Goal: Task Accomplishment & Management: Use online tool/utility

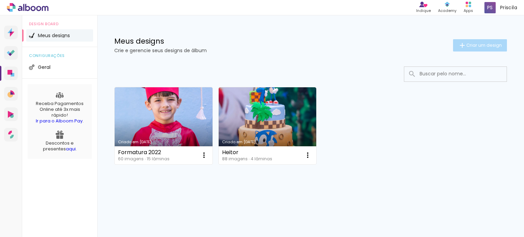
click at [483, 44] on span "Criar um design" at bounding box center [484, 45] width 35 height 4
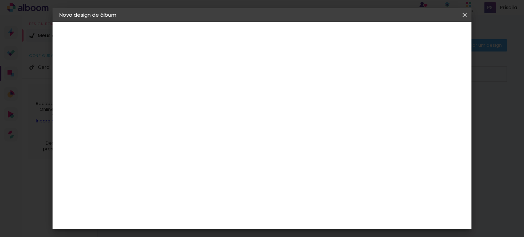
click at [171, 92] on input at bounding box center [171, 91] width 0 height 11
type input "[DEMOGRAPHIC_DATA] - 1 ano"
type paper-input "[DEMOGRAPHIC_DATA] - 1 ano"
click at [0, 0] on slot "Avançar" at bounding box center [0, 0] width 0 height 0
click at [0, 0] on slot "Tamanho Livre" at bounding box center [0, 0] width 0 height 0
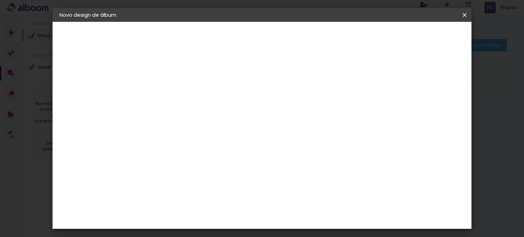
click at [0, 0] on slot "Avançar" at bounding box center [0, 0] width 0 height 0
click at [241, 106] on span "30" at bounding box center [238, 107] width 11 height 10
click at [0, 0] on slot "Voltar" at bounding box center [0, 0] width 0 height 0
click at [183, 112] on div "Alplas" at bounding box center [174, 113] width 16 height 5
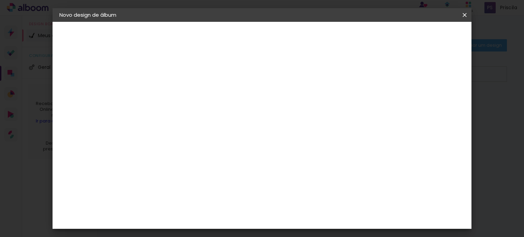
scroll to position [0, 0]
drag, startPoint x: 440, startPoint y: 42, endPoint x: 446, endPoint y: 37, distance: 7.7
click at [309, 37] on header "Fornecedor Escolha um fornecedor ou avance com o tamanho livre. Voltar Avançar" at bounding box center [225, 42] width 168 height 41
click at [0, 0] on slot "Avançar" at bounding box center [0, 0] width 0 height 0
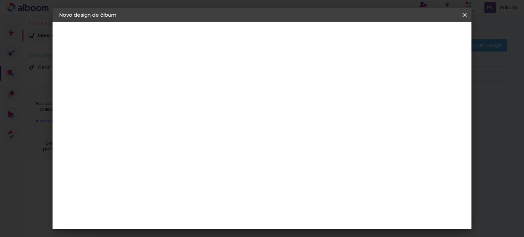
click at [282, 39] on paper-button "Avançar" at bounding box center [265, 36] width 33 height 12
click at [334, 35] on span "Iniciar design" at bounding box center [318, 36] width 31 height 5
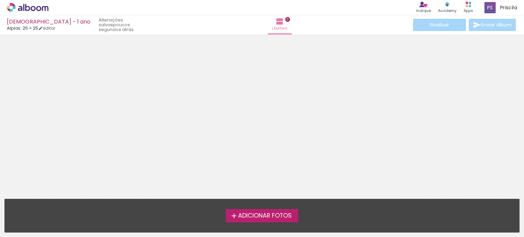
click at [262, 217] on span "Adicionar Fotos" at bounding box center [265, 216] width 54 height 6
click at [0, 0] on input "file" at bounding box center [0, 0] width 0 height 0
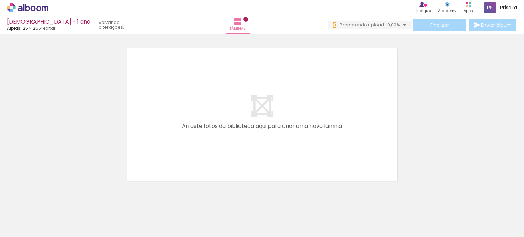
click at [29, 229] on span "Adicionar Fotos" at bounding box center [24, 228] width 20 height 8
click at [0, 0] on input "file" at bounding box center [0, 0] width 0 height 0
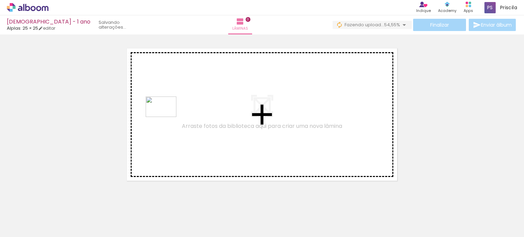
drag, startPoint x: 185, startPoint y: 220, endPoint x: 205, endPoint y: 182, distance: 44.0
click at [167, 117] on quentale-workspace at bounding box center [262, 118] width 524 height 237
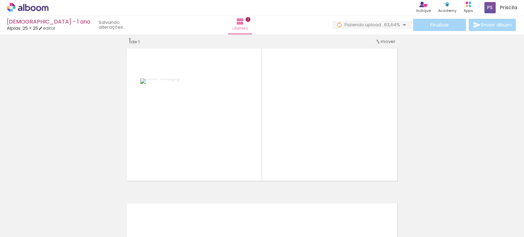
scroll to position [9, 0]
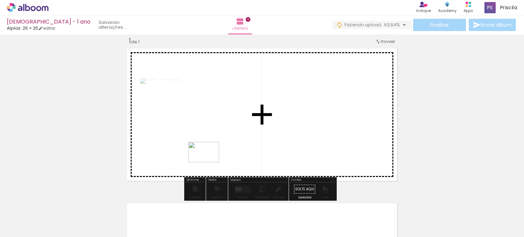
drag, startPoint x: 224, startPoint y: 216, endPoint x: 209, endPoint y: 161, distance: 56.6
click at [209, 161] on quentale-workspace at bounding box center [262, 118] width 524 height 237
drag, startPoint x: 265, startPoint y: 214, endPoint x: 389, endPoint y: 135, distance: 147.5
click at [389, 135] on quentale-workspace at bounding box center [262, 118] width 524 height 237
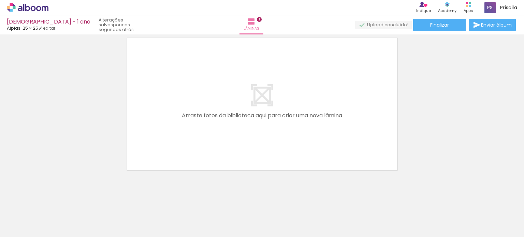
scroll to position [176, 0]
click at [78, 214] on div at bounding box center [68, 214] width 20 height 31
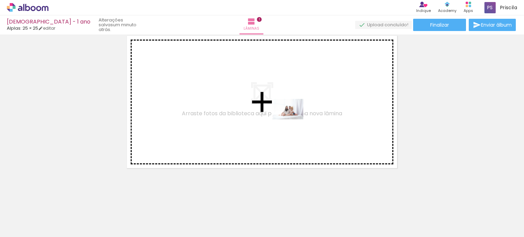
drag, startPoint x: 304, startPoint y: 219, endPoint x: 326, endPoint y: 185, distance: 39.8
click at [294, 119] on quentale-workspace at bounding box center [262, 118] width 524 height 237
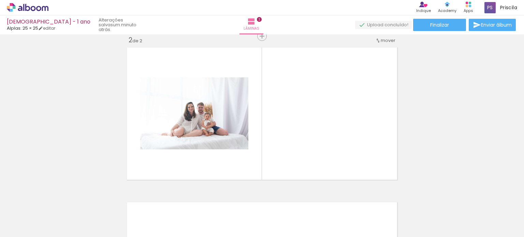
scroll to position [163, 0]
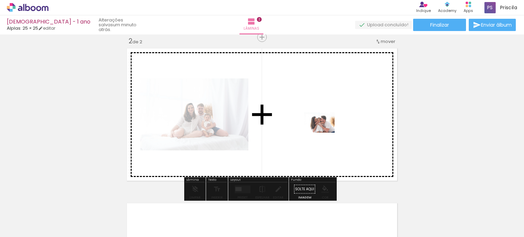
drag, startPoint x: 343, startPoint y: 219, endPoint x: 324, endPoint y: 133, distance: 88.3
click at [324, 133] on quentale-workspace at bounding box center [262, 118] width 524 height 237
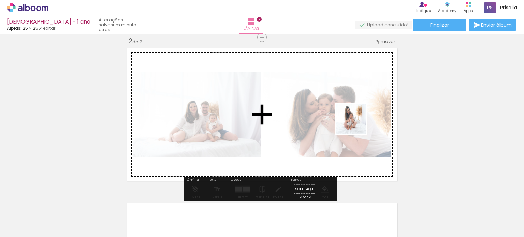
drag, startPoint x: 381, startPoint y: 214, endPoint x: 356, endPoint y: 121, distance: 96.4
click at [356, 121] on quentale-workspace at bounding box center [262, 118] width 524 height 237
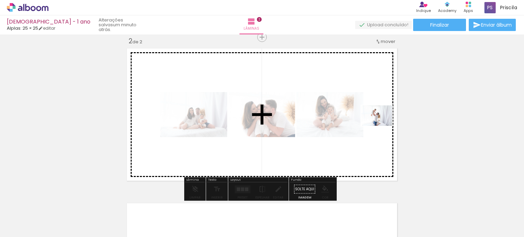
drag, startPoint x: 414, startPoint y: 216, endPoint x: 382, endPoint y: 126, distance: 95.3
click at [382, 126] on quentale-workspace at bounding box center [262, 118] width 524 height 237
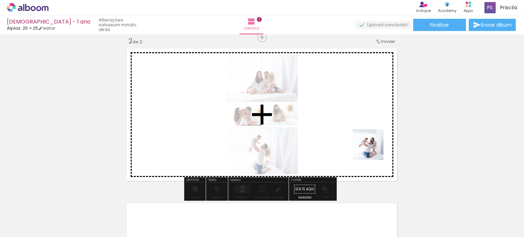
drag, startPoint x: 452, startPoint y: 215, endPoint x: 369, endPoint y: 140, distance: 111.6
click at [369, 140] on quentale-workspace at bounding box center [262, 118] width 524 height 237
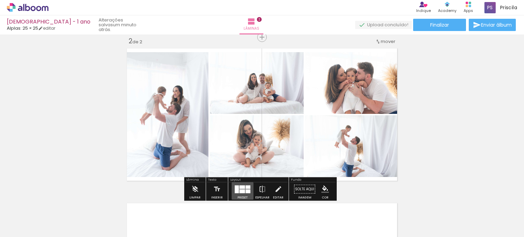
click at [242, 190] on div at bounding box center [242, 191] width 5 height 4
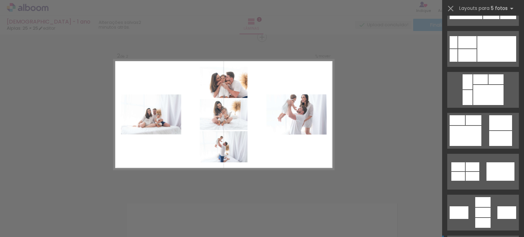
scroll to position [5231, 0]
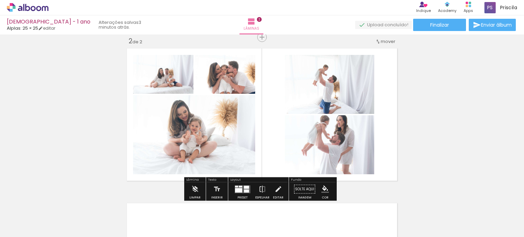
click at [168, 80] on quentale-photo at bounding box center [163, 74] width 60 height 39
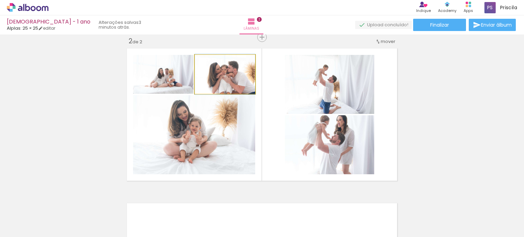
click at [225, 84] on quentale-photo at bounding box center [225, 74] width 60 height 39
click at [229, 88] on quentale-photo at bounding box center [225, 74] width 60 height 39
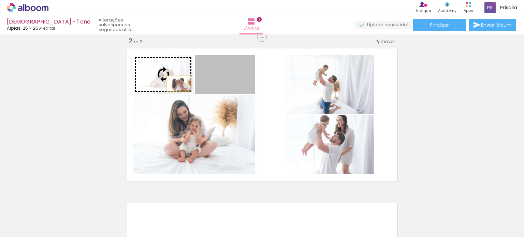
drag, startPoint x: 229, startPoint y: 88, endPoint x: 176, endPoint y: 84, distance: 53.5
click at [0, 0] on slot at bounding box center [0, 0] width 0 height 0
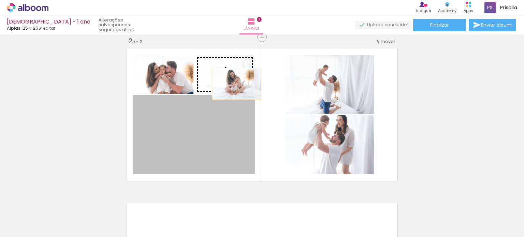
drag, startPoint x: 204, startPoint y: 151, endPoint x: 234, endPoint y: 84, distance: 73.6
click at [0, 0] on slot at bounding box center [0, 0] width 0 height 0
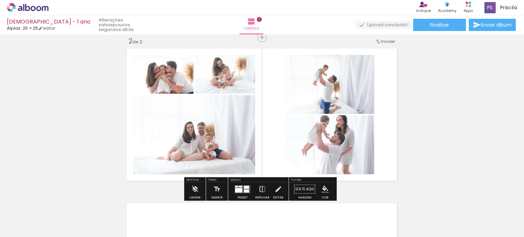
click at [339, 151] on quentale-photo at bounding box center [329, 144] width 89 height 59
click at [347, 80] on quentale-photo at bounding box center [329, 84] width 89 height 59
click at [357, 101] on quentale-photo at bounding box center [329, 84] width 89 height 59
click at [372, 113] on quentale-layouter at bounding box center [262, 115] width 276 height 138
click at [339, 139] on quentale-photo at bounding box center [329, 144] width 89 height 59
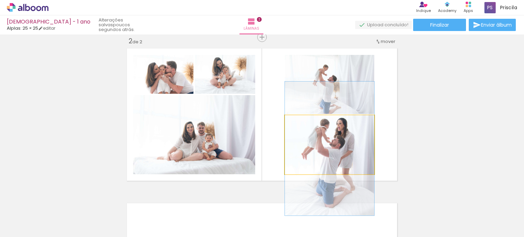
drag, startPoint x: 333, startPoint y: 141, endPoint x: 333, endPoint y: 144, distance: 3.8
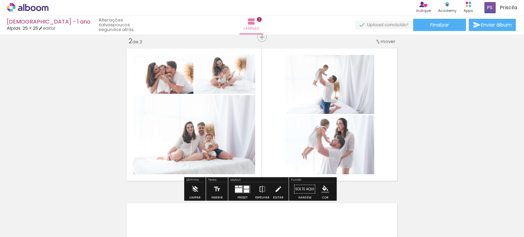
click at [418, 126] on div "Inserir lâmina 1 de 2 Inserir lâmina 2 de 2" at bounding box center [262, 105] width 524 height 465
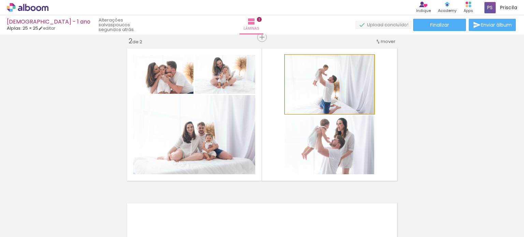
click at [343, 99] on quentale-photo at bounding box center [329, 84] width 89 height 59
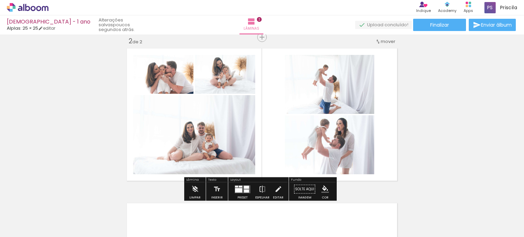
click at [155, 97] on div at bounding box center [149, 102] width 11 height 11
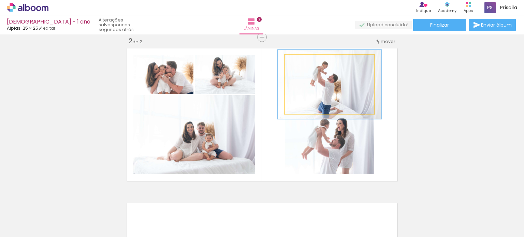
drag, startPoint x: 300, startPoint y: 65, endPoint x: 304, endPoint y: 65, distance: 3.8
type paper-slider "116"
click at [304, 65] on div at bounding box center [304, 62] width 11 height 11
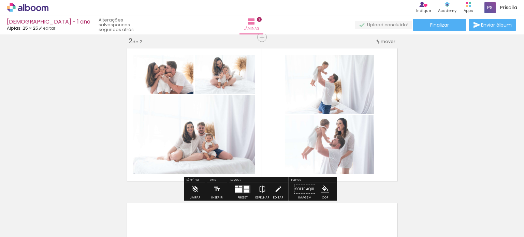
click at [410, 107] on div "Inserir lâmina 1 de 2 Inserir lâmina 2 de 2" at bounding box center [262, 105] width 524 height 465
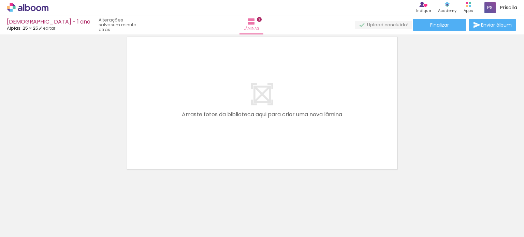
scroll to position [330, 0]
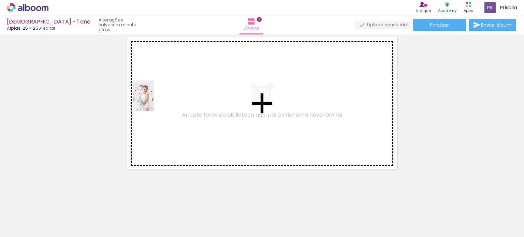
drag, startPoint x: 70, startPoint y: 215, endPoint x: 154, endPoint y: 101, distance: 141.9
click at [154, 101] on quentale-workspace at bounding box center [262, 118] width 524 height 237
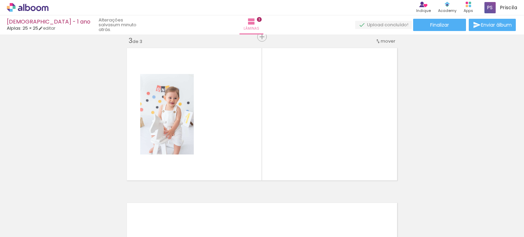
scroll to position [318, 0]
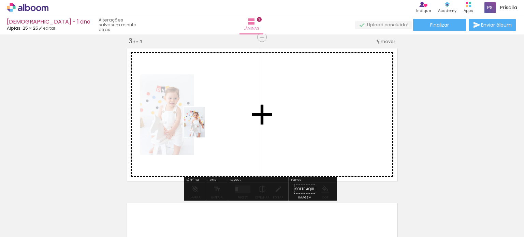
drag, startPoint x: 106, startPoint y: 220, endPoint x: 206, endPoint y: 124, distance: 138.5
click at [206, 124] on quentale-workspace at bounding box center [262, 118] width 524 height 237
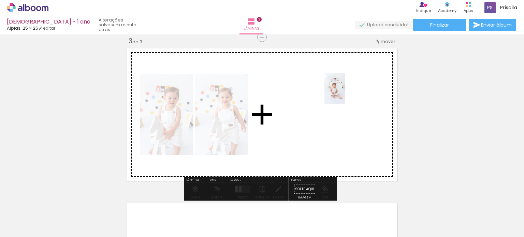
drag, startPoint x: 148, startPoint y: 220, endPoint x: 345, endPoint y: 94, distance: 234.1
click at [345, 94] on quentale-workspace at bounding box center [262, 118] width 524 height 237
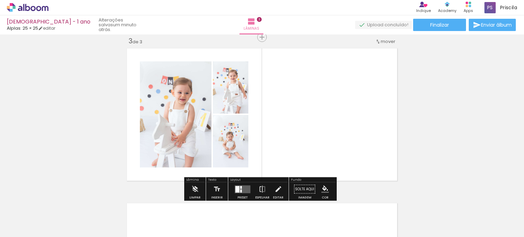
click at [238, 187] on div at bounding box center [237, 189] width 4 height 6
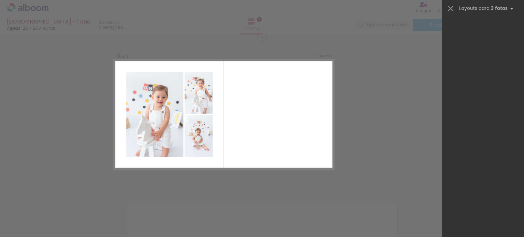
scroll to position [0, 0]
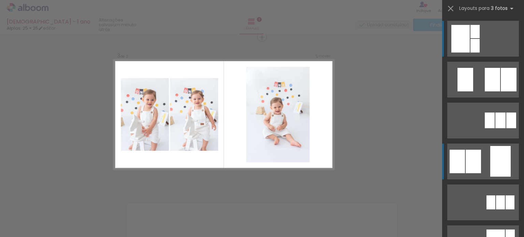
click at [501, 91] on div at bounding box center [509, 80] width 16 height 24
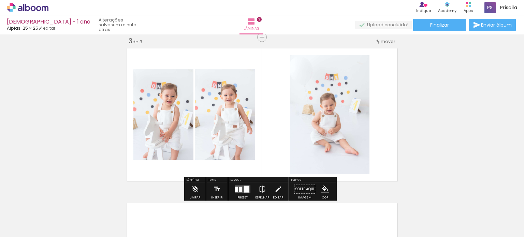
click at [239, 189] on div at bounding box center [240, 189] width 3 height 5
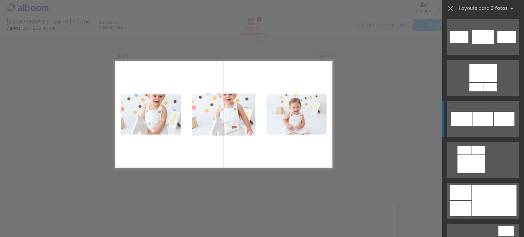
scroll to position [6862, 0]
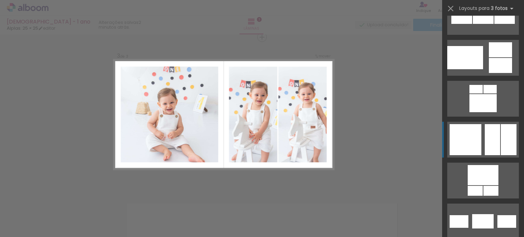
click at [484, 94] on div at bounding box center [490, 89] width 13 height 9
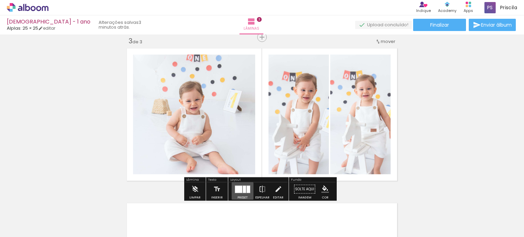
click at [240, 189] on div at bounding box center [238, 189] width 7 height 7
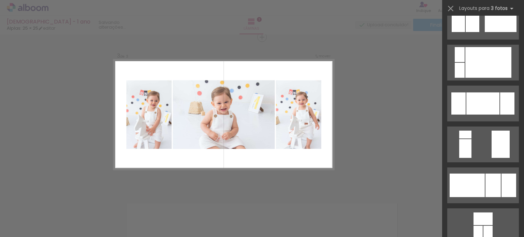
scroll to position [1745, 0]
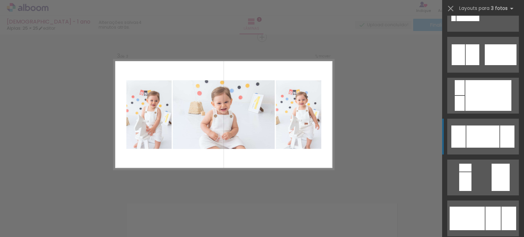
click at [485, 111] on div at bounding box center [489, 95] width 46 height 31
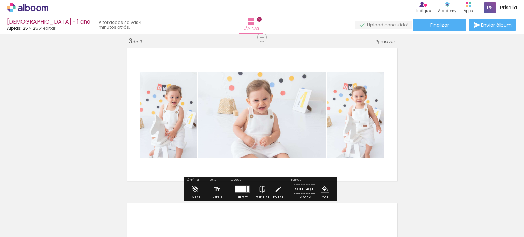
click at [27, 229] on span "Adicionar Fotos" at bounding box center [24, 228] width 20 height 8
click at [0, 0] on input "file" at bounding box center [0, 0] width 0 height 0
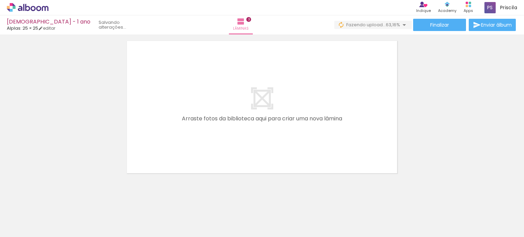
scroll to position [486, 0]
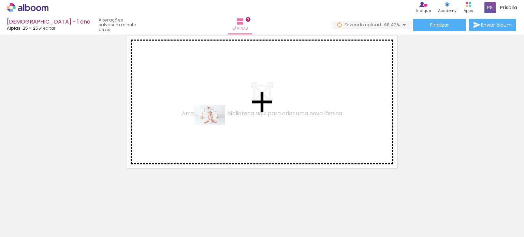
drag, startPoint x: 235, startPoint y: 223, endPoint x: 242, endPoint y: 159, distance: 64.1
click at [215, 124] on quentale-workspace at bounding box center [262, 118] width 524 height 237
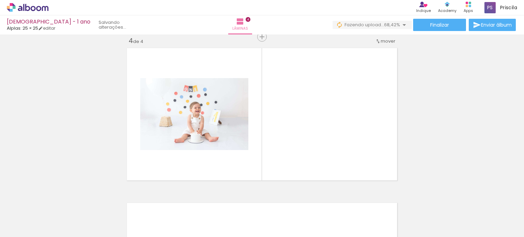
scroll to position [473, 0]
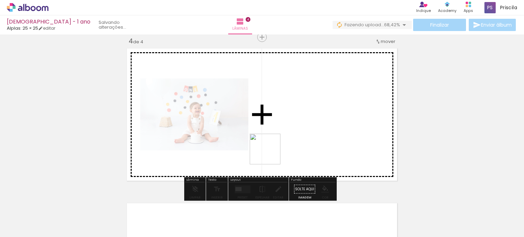
drag, startPoint x: 270, startPoint y: 211, endPoint x: 272, endPoint y: 149, distance: 61.8
click at [272, 149] on quentale-workspace at bounding box center [262, 118] width 524 height 237
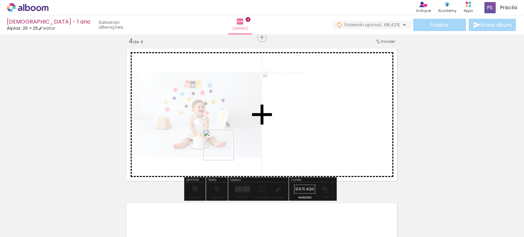
drag, startPoint x: 307, startPoint y: 218, endPoint x: 218, endPoint y: 147, distance: 113.9
click at [218, 147] on quentale-workspace at bounding box center [262, 118] width 524 height 237
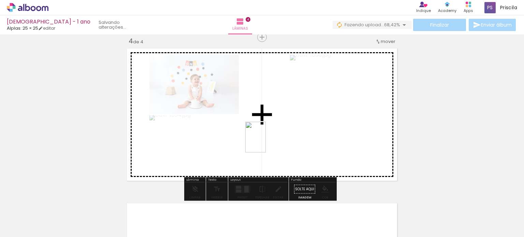
drag, startPoint x: 347, startPoint y: 215, endPoint x: 266, endPoint y: 142, distance: 109.2
click at [266, 142] on quentale-workspace at bounding box center [262, 118] width 524 height 237
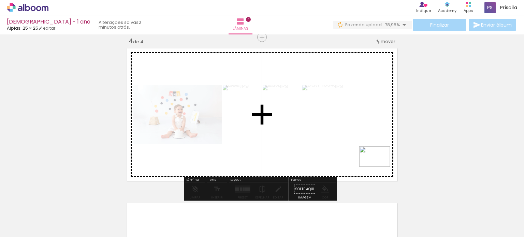
drag, startPoint x: 386, startPoint y: 215, endPoint x: 380, endPoint y: 167, distance: 48.9
click at [380, 167] on quentale-workspace at bounding box center [262, 118] width 524 height 237
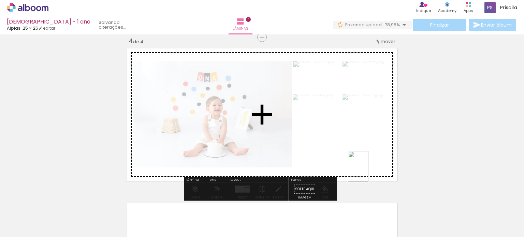
drag, startPoint x: 415, startPoint y: 219, endPoint x: 368, endPoint y: 172, distance: 67.1
click at [368, 172] on quentale-workspace at bounding box center [262, 118] width 524 height 237
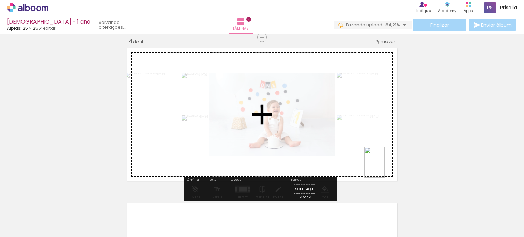
drag, startPoint x: 449, startPoint y: 216, endPoint x: 385, endPoint y: 168, distance: 80.4
click at [385, 168] on quentale-workspace at bounding box center [262, 118] width 524 height 237
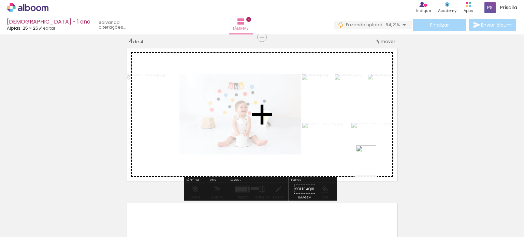
drag, startPoint x: 486, startPoint y: 204, endPoint x: 376, endPoint y: 166, distance: 116.2
click at [376, 166] on quentale-workspace at bounding box center [262, 118] width 524 height 237
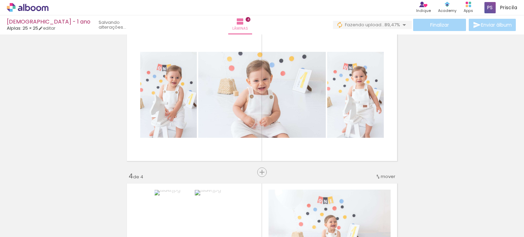
scroll to position [298, 0]
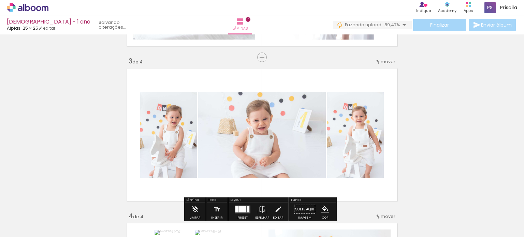
click at [22, 228] on span "Adicionar Fotos" at bounding box center [24, 228] width 20 height 8
click at [0, 0] on input "file" at bounding box center [0, 0] width 0 height 0
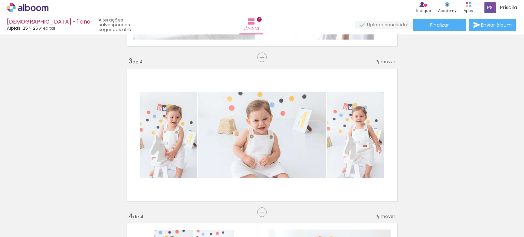
scroll to position [0, 260]
click at [13, 228] on iron-icon at bounding box center [10, 228] width 8 height 8
click at [0, 0] on input "file" at bounding box center [0, 0] width 0 height 0
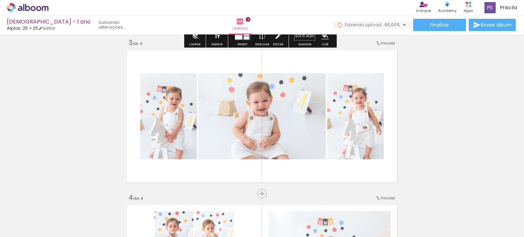
scroll to position [319, 0]
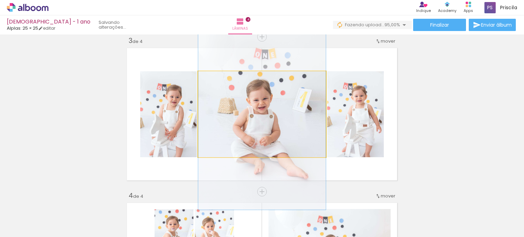
click at [247, 132] on quentale-photo at bounding box center [262, 114] width 128 height 86
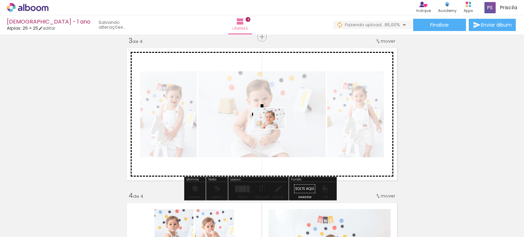
drag, startPoint x: 492, startPoint y: 214, endPoint x: 274, endPoint y: 129, distance: 233.6
click at [274, 129] on quentale-workspace at bounding box center [262, 118] width 524 height 237
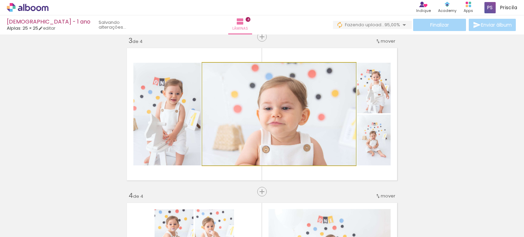
click at [274, 109] on quentale-photo at bounding box center [279, 114] width 154 height 103
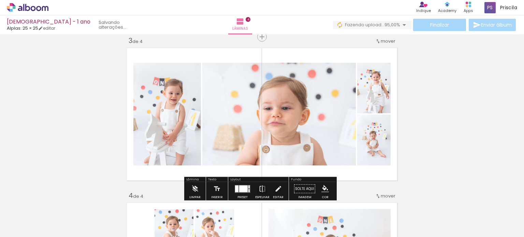
click at [374, 145] on quentale-photo at bounding box center [373, 140] width 33 height 51
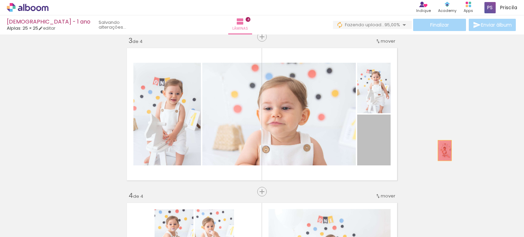
drag, startPoint x: 370, startPoint y: 151, endPoint x: 447, endPoint y: 150, distance: 77.1
click at [447, 150] on div "Inserir lâmina 1 de 4 Inserir lâmina 2 de 4 Inserir lâmina 3 de 4 Inserir lâmin…" at bounding box center [262, 105] width 524 height 775
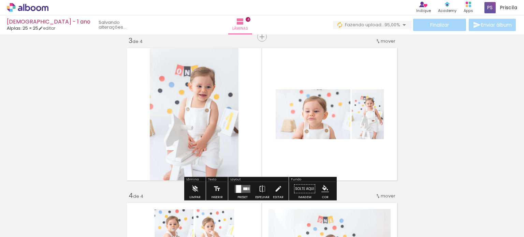
click at [245, 187] on div at bounding box center [245, 188] width 4 height 3
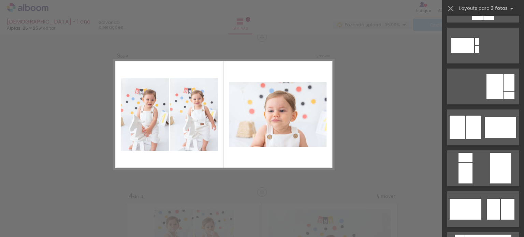
scroll to position [157, 0]
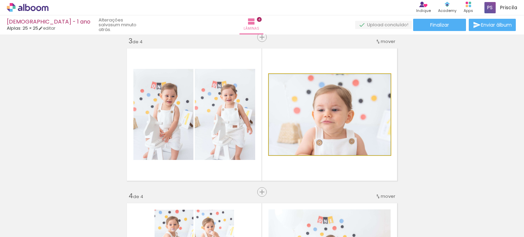
click at [313, 121] on quentale-photo at bounding box center [330, 114] width 122 height 81
click at [332, 116] on quentale-photo at bounding box center [330, 114] width 122 height 81
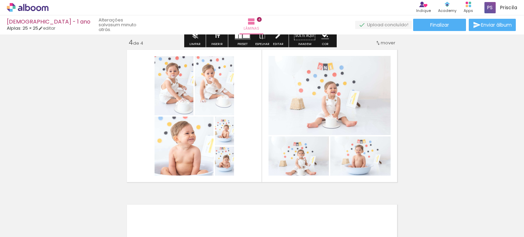
scroll to position [481, 0]
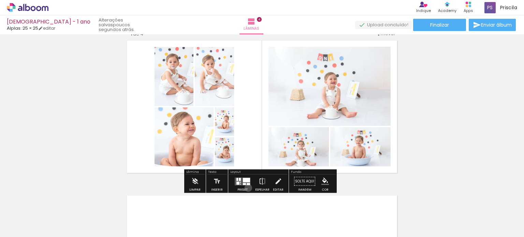
click at [247, 188] on div at bounding box center [242, 182] width 18 height 14
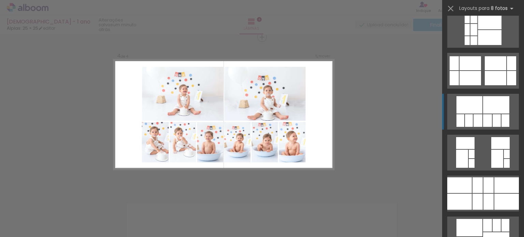
scroll to position [255, 0]
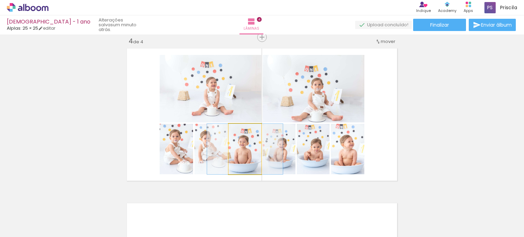
click at [241, 165] on quentale-photo at bounding box center [245, 149] width 33 height 51
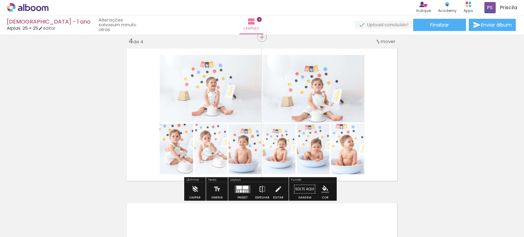
click at [283, 93] on quentale-photo at bounding box center [314, 89] width 102 height 68
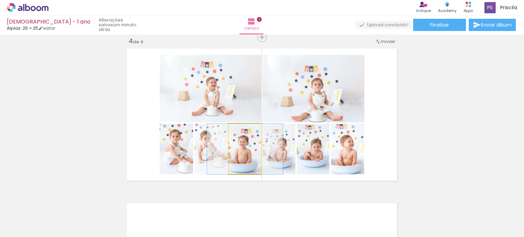
click at [249, 161] on quentale-photo at bounding box center [245, 149] width 33 height 51
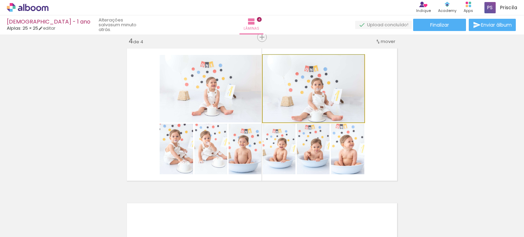
click at [288, 97] on quentale-photo at bounding box center [314, 89] width 102 height 68
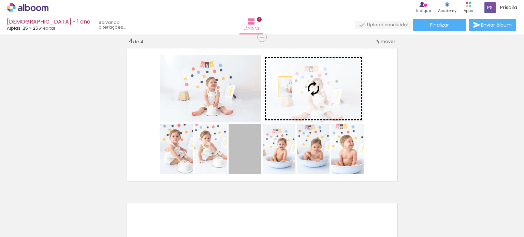
drag, startPoint x: 239, startPoint y: 158, endPoint x: 283, endPoint y: 87, distance: 84.0
click at [0, 0] on slot at bounding box center [0, 0] width 0 height 0
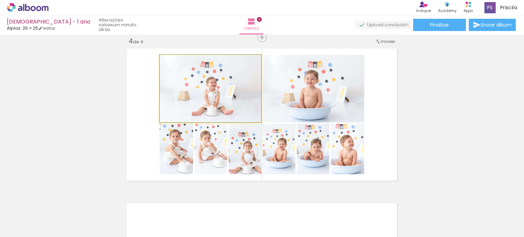
click at [224, 102] on quentale-photo at bounding box center [211, 89] width 102 height 68
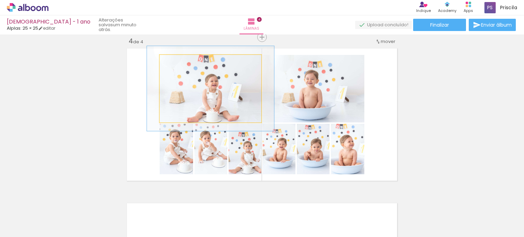
drag, startPoint x: 175, startPoint y: 64, endPoint x: 181, endPoint y: 65, distance: 6.0
click at [181, 65] on div at bounding box center [181, 62] width 11 height 11
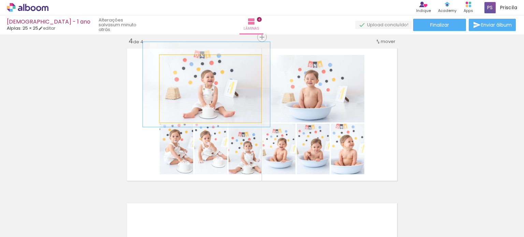
drag, startPoint x: 212, startPoint y: 96, endPoint x: 208, endPoint y: 92, distance: 5.6
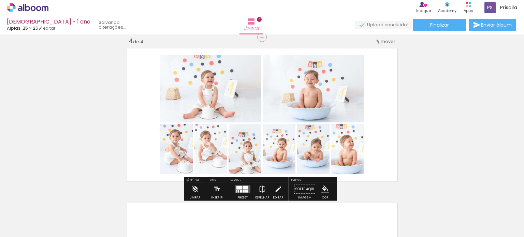
click at [140, 116] on quentale-layouter at bounding box center [262, 115] width 276 height 138
click at [208, 93] on quentale-photo at bounding box center [211, 89] width 102 height 68
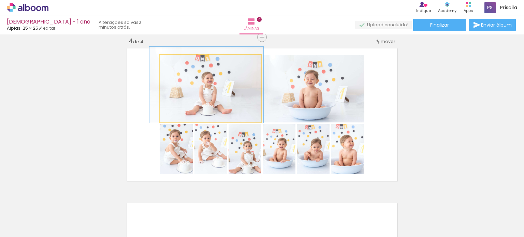
type paper-slider "112"
click at [176, 62] on div at bounding box center [179, 62] width 6 height 6
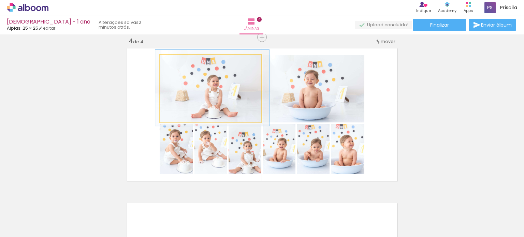
drag, startPoint x: 218, startPoint y: 87, endPoint x: 224, endPoint y: 90, distance: 6.6
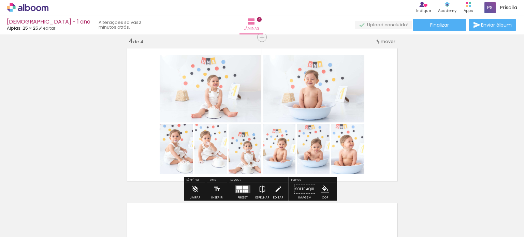
click at [147, 112] on quentale-layouter at bounding box center [262, 115] width 276 height 138
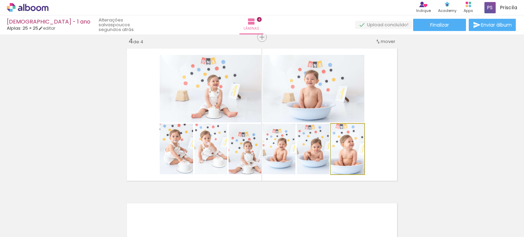
click at [339, 155] on quentale-photo at bounding box center [347, 149] width 33 height 51
click at [317, 152] on quentale-photo at bounding box center [313, 149] width 33 height 51
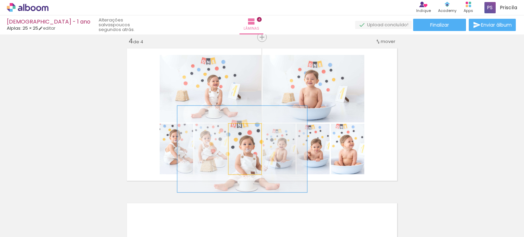
drag, startPoint x: 240, startPoint y: 131, endPoint x: 246, endPoint y: 130, distance: 5.8
type paper-slider "171"
click at [246, 130] on div at bounding box center [248, 131] width 6 height 6
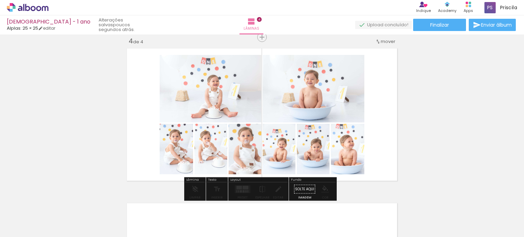
drag, startPoint x: 247, startPoint y: 157, endPoint x: 246, endPoint y: 148, distance: 8.6
click at [206, 151] on quentale-photo at bounding box center [211, 149] width 33 height 51
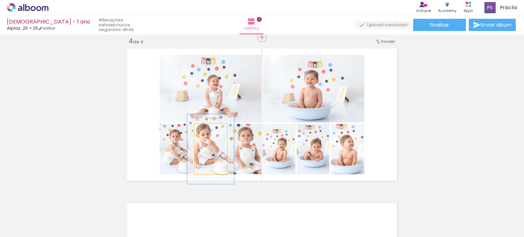
type paper-slider "138"
click at [209, 131] on div at bounding box center [211, 131] width 6 height 6
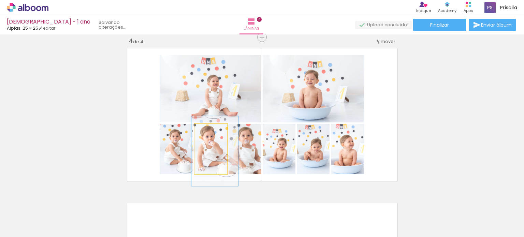
drag, startPoint x: 201, startPoint y: 160, endPoint x: 205, endPoint y: 162, distance: 4.6
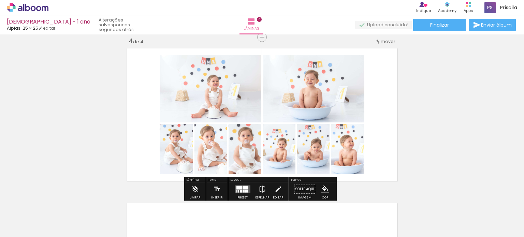
click at [176, 158] on quentale-photo at bounding box center [176, 149] width 33 height 51
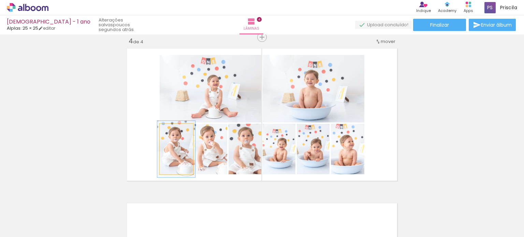
click at [173, 131] on div at bounding box center [174, 131] width 11 height 11
type paper-slider "132"
click at [176, 131] on div at bounding box center [177, 131] width 6 height 6
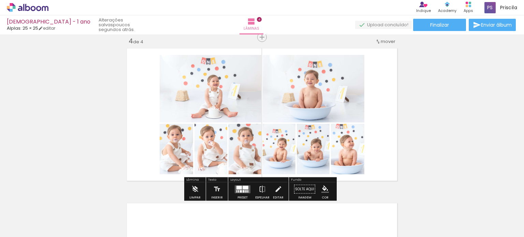
click at [135, 159] on quentale-layouter at bounding box center [262, 115] width 276 height 138
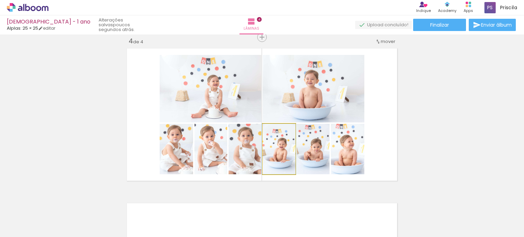
click at [277, 161] on quentale-photo at bounding box center [279, 149] width 33 height 51
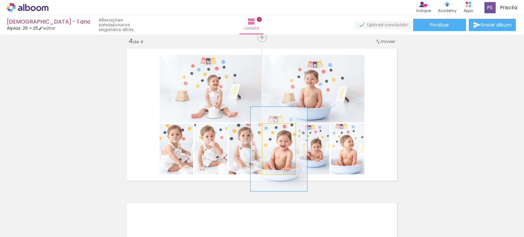
drag, startPoint x: 274, startPoint y: 130, endPoint x: 280, endPoint y: 129, distance: 5.5
type paper-slider "167"
click at [280, 129] on div at bounding box center [282, 131] width 6 height 6
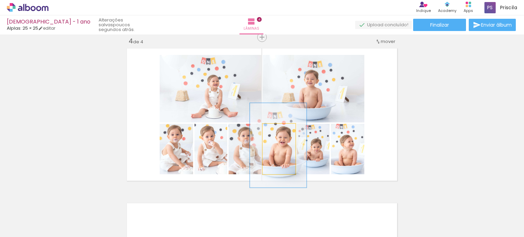
drag, startPoint x: 271, startPoint y: 157, endPoint x: 271, endPoint y: 153, distance: 3.8
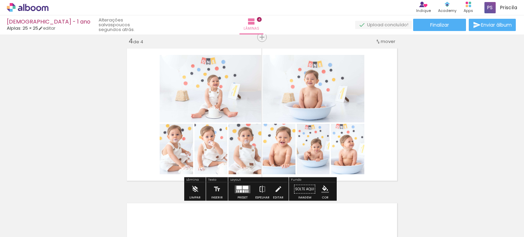
click at [313, 151] on quentale-photo at bounding box center [313, 149] width 33 height 51
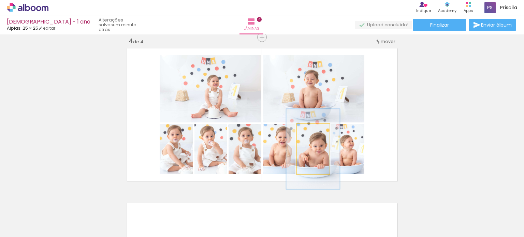
drag, startPoint x: 310, startPoint y: 130, endPoint x: 314, endPoint y: 130, distance: 4.8
type paper-slider "158"
click at [314, 130] on div at bounding box center [315, 131] width 11 height 11
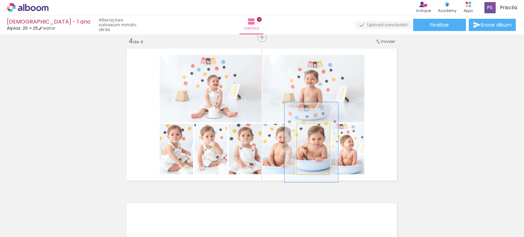
drag, startPoint x: 304, startPoint y: 159, endPoint x: 302, endPoint y: 152, distance: 7.0
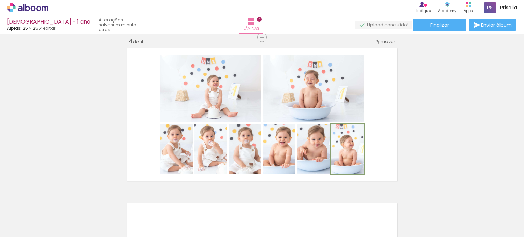
click at [345, 157] on quentale-photo at bounding box center [347, 149] width 33 height 51
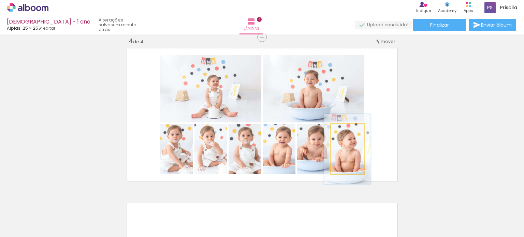
drag, startPoint x: 344, startPoint y: 132, endPoint x: 347, endPoint y: 132, distance: 3.5
type paper-slider "138"
click at [347, 132] on div at bounding box center [347, 131] width 11 height 11
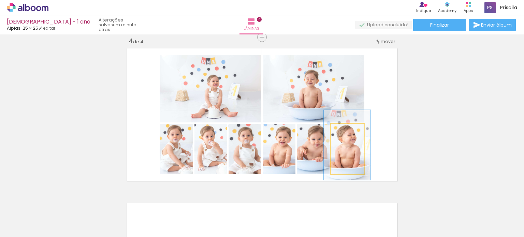
drag, startPoint x: 336, startPoint y: 159, endPoint x: 335, endPoint y: 155, distance: 4.1
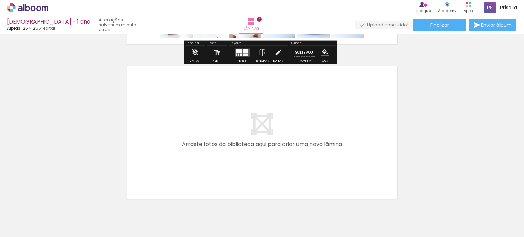
scroll to position [641, 0]
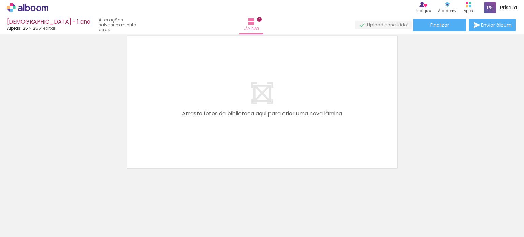
click at [25, 226] on span "Adicionar Fotos" at bounding box center [24, 228] width 20 height 8
click at [0, 0] on input "file" at bounding box center [0, 0] width 0 height 0
click at [169, 219] on div at bounding box center [165, 214] width 34 height 23
click at [180, 215] on div at bounding box center [164, 214] width 31 height 20
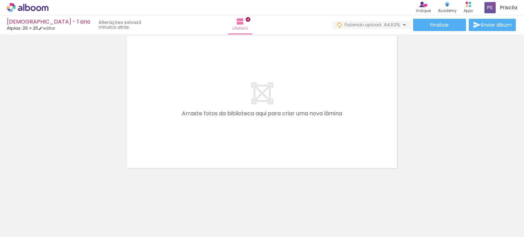
click at [168, 219] on div at bounding box center [165, 214] width 34 height 23
click at [455, 218] on div at bounding box center [470, 214] width 31 height 20
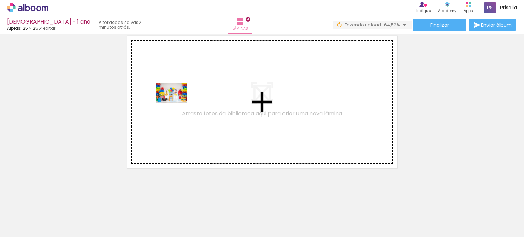
drag, startPoint x: 168, startPoint y: 218, endPoint x: 194, endPoint y: 175, distance: 50.2
click at [177, 103] on quentale-workspace at bounding box center [262, 118] width 524 height 237
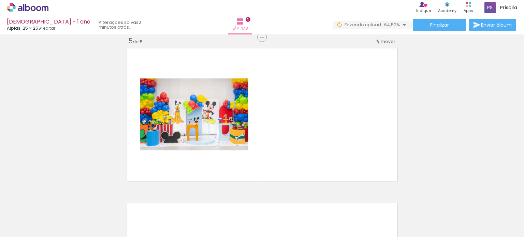
scroll to position [628, 0]
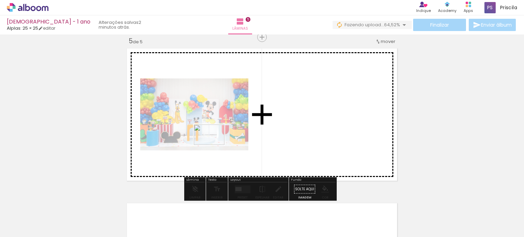
drag, startPoint x: 212, startPoint y: 225, endPoint x: 214, endPoint y: 145, distance: 79.6
click at [214, 145] on quentale-workspace at bounding box center [262, 118] width 524 height 237
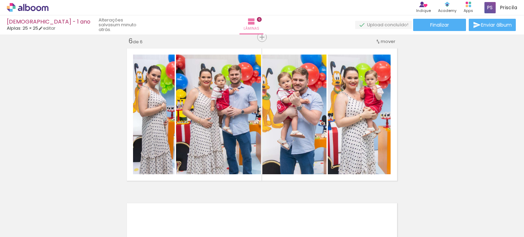
scroll to position [0, 948]
